Goal: Task Accomplishment & Management: Use online tool/utility

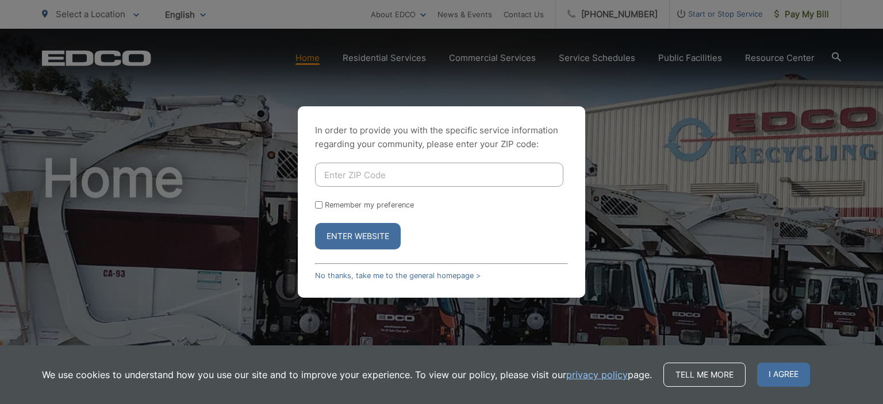
click at [347, 179] on input "Enter ZIP Code" at bounding box center [439, 175] width 248 height 24
type input "92103"
click at [317, 206] on input "Remember my preference" at bounding box center [318, 204] width 7 height 7
checkbox input "true"
click at [344, 240] on button "Enter Website" at bounding box center [358, 236] width 86 height 26
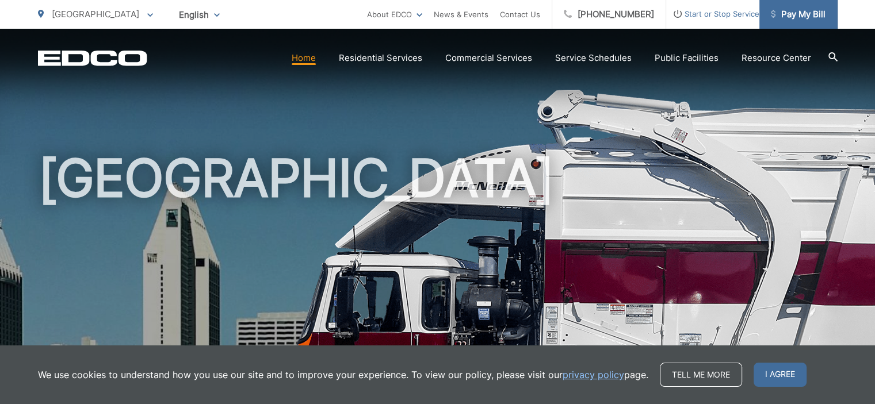
click at [799, 17] on span "Pay My Bill" at bounding box center [798, 14] width 55 height 14
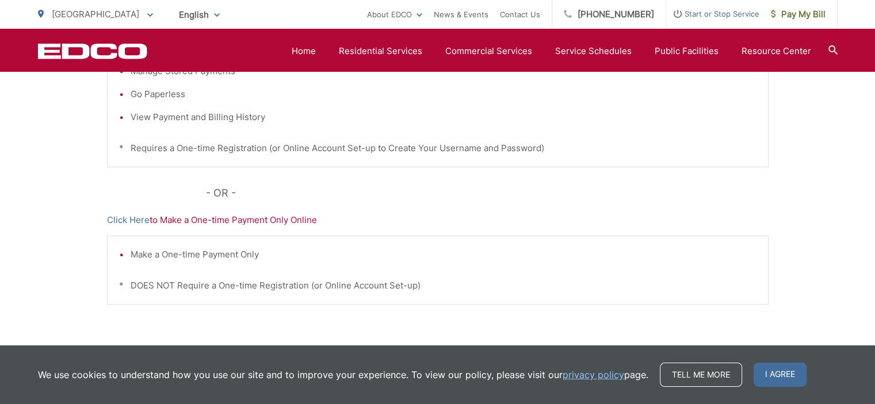
scroll to position [125, 0]
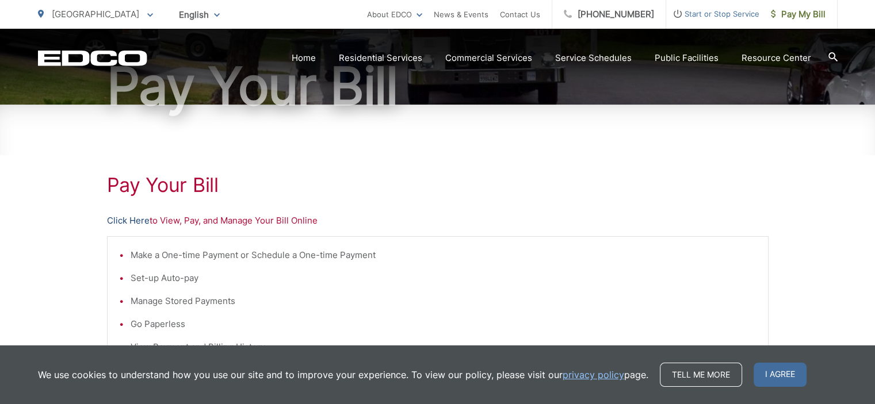
click at [129, 217] on link "Click Here" at bounding box center [128, 221] width 43 height 14
